Goal: Transaction & Acquisition: Obtain resource

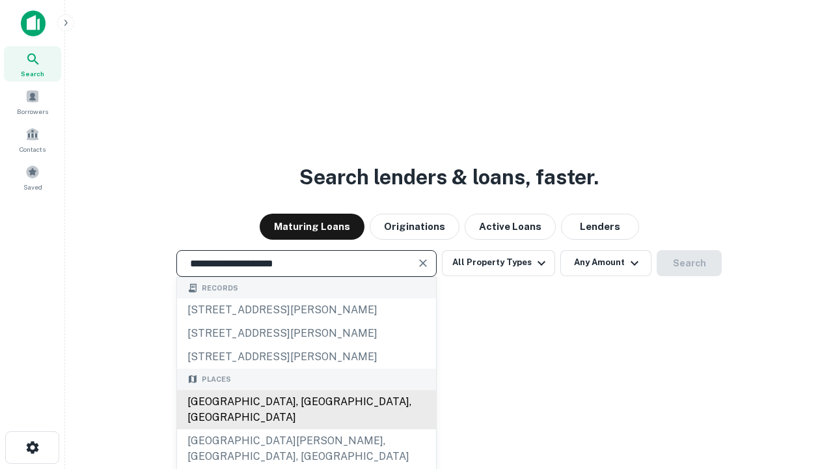
click at [306, 429] on div "[GEOGRAPHIC_DATA], [GEOGRAPHIC_DATA], [GEOGRAPHIC_DATA]" at bounding box center [306, 409] width 259 height 39
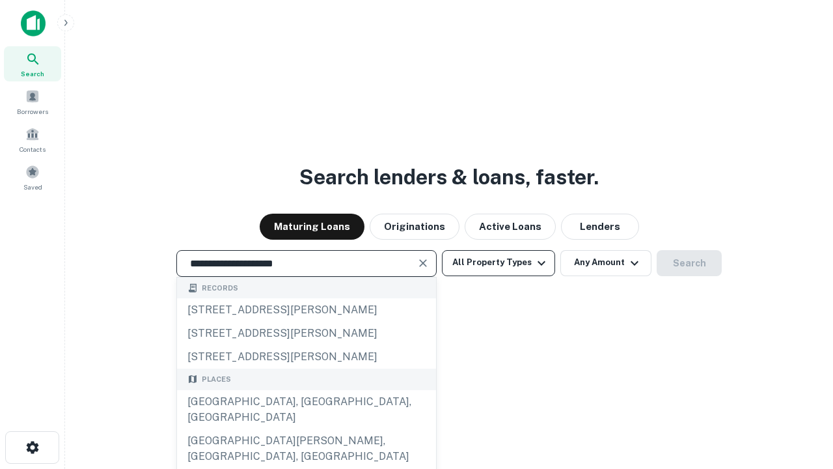
type input "**********"
click at [499, 262] on button "All Property Types" at bounding box center [498, 263] width 113 height 26
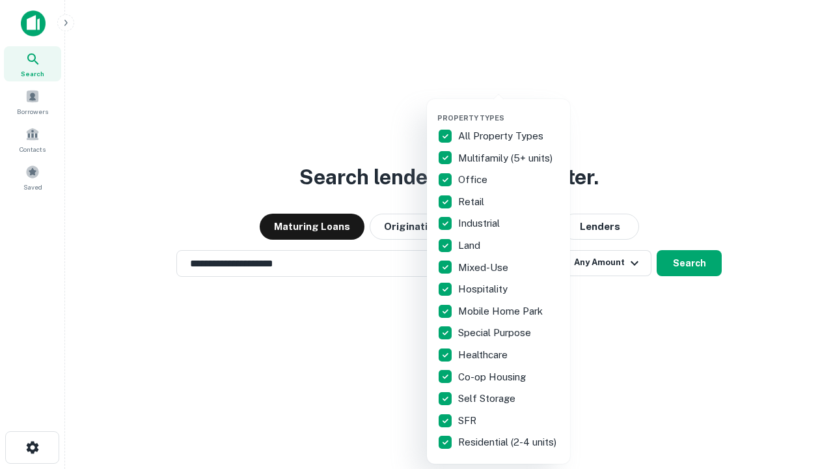
click at [509, 109] on button "button" at bounding box center [508, 109] width 143 height 1
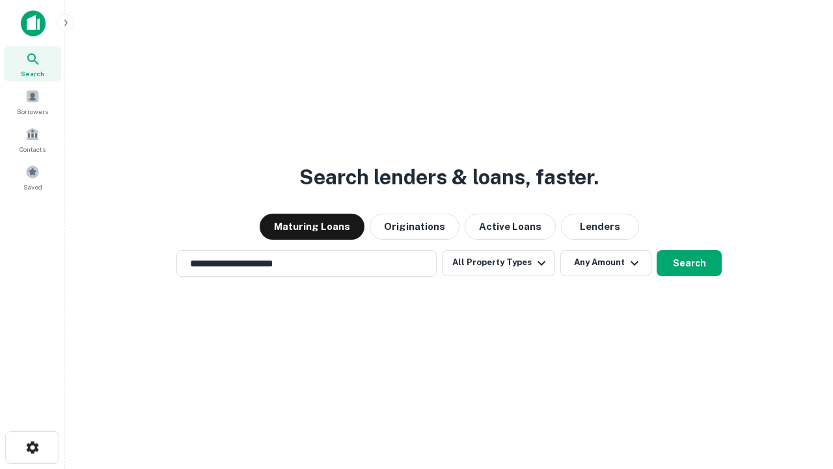
scroll to position [20, 0]
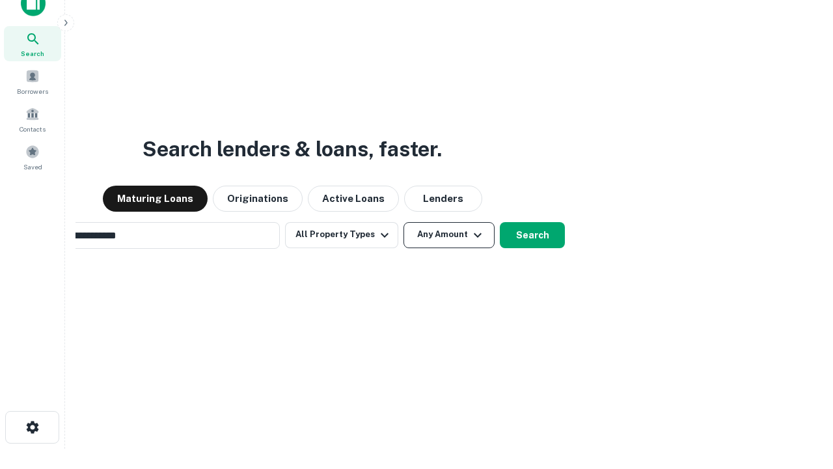
click at [404, 222] on button "Any Amount" at bounding box center [449, 235] width 91 height 26
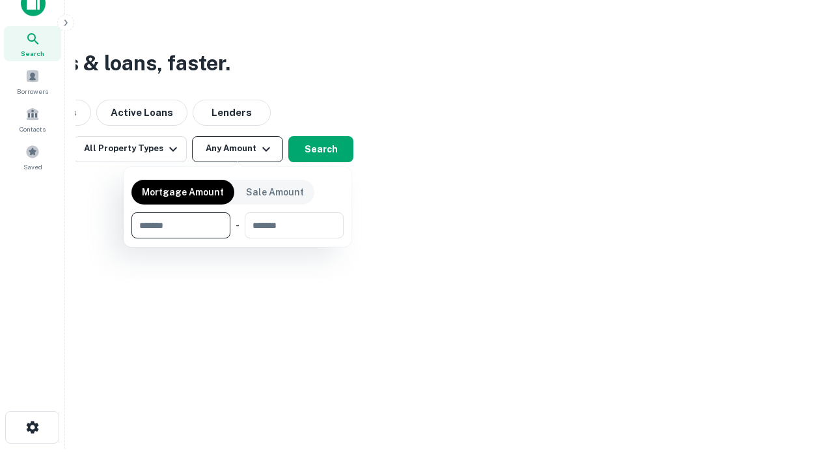
scroll to position [21, 0]
type input "*******"
click at [238, 238] on button "button" at bounding box center [237, 238] width 212 height 1
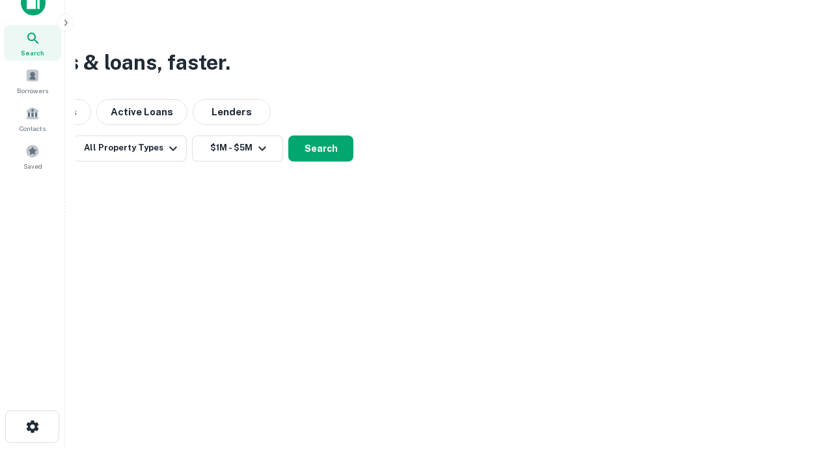
scroll to position [8, 240]
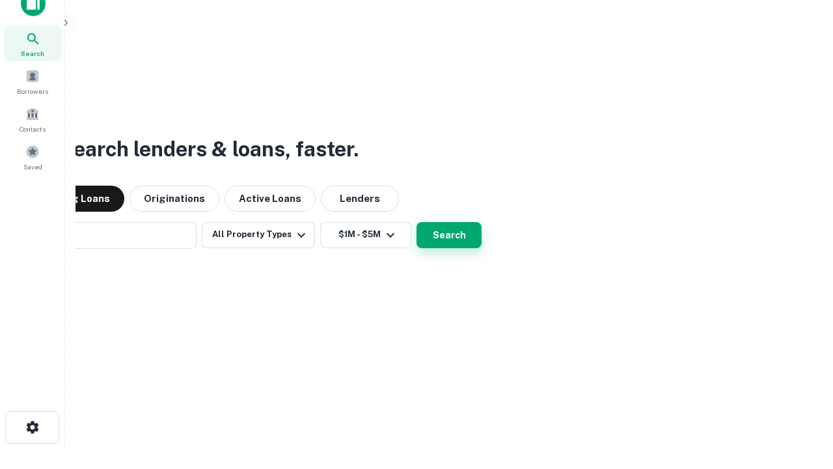
click at [417, 222] on button "Search" at bounding box center [449, 235] width 65 height 26
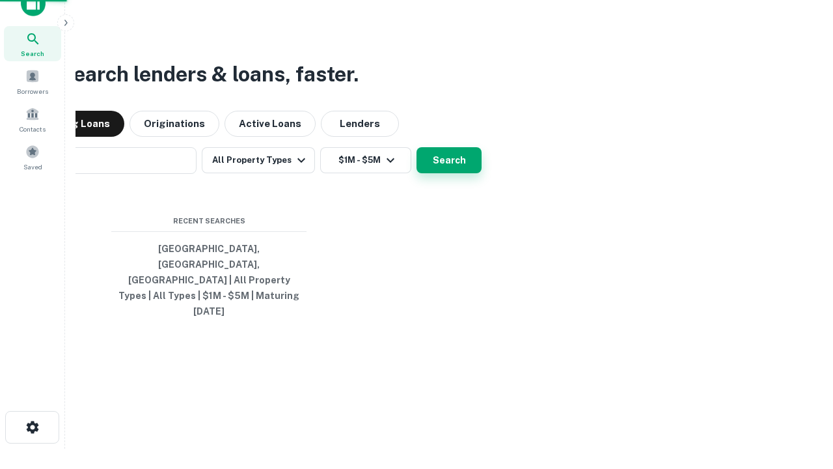
scroll to position [35, 368]
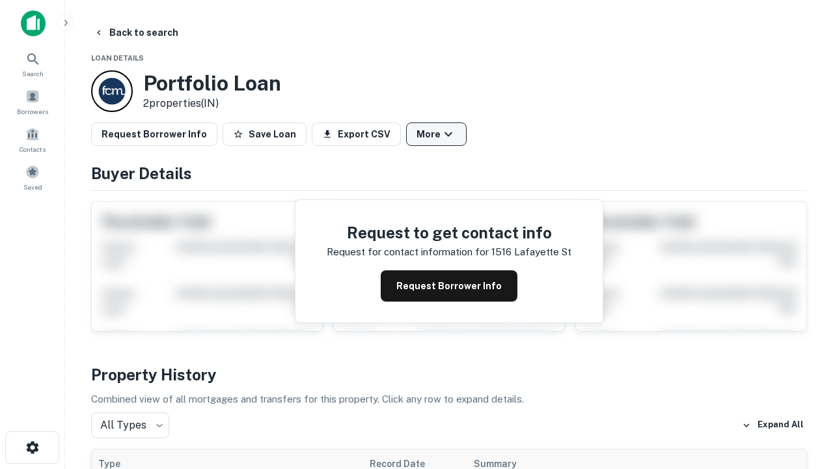
click at [436, 134] on button "More" at bounding box center [436, 133] width 61 height 23
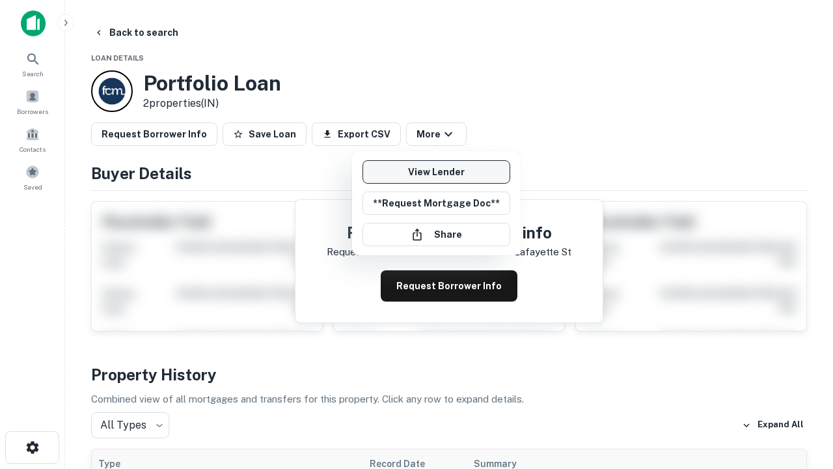
click at [436, 172] on link "View Lender" at bounding box center [437, 171] width 148 height 23
